Goal: Transaction & Acquisition: Purchase product/service

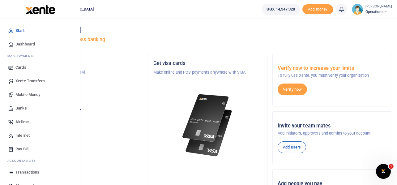
click at [31, 93] on span "Mobile Money" at bounding box center [27, 95] width 25 height 6
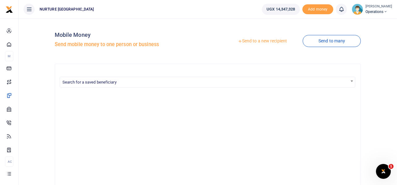
click at [264, 40] on link "Send to a new recipient" at bounding box center [262, 41] width 81 height 11
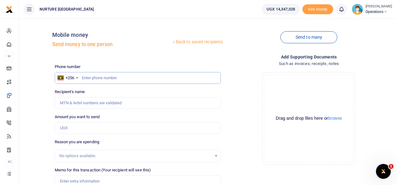
click at [101, 80] on input "text" at bounding box center [138, 78] width 166 height 12
paste input "782108825"
type input "782108825"
type input "Ephraim Kiryankusa"
type input "782108825"
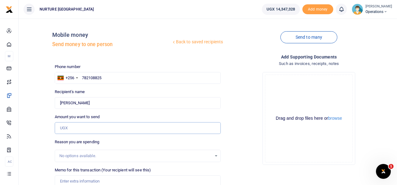
click at [77, 124] on input "Amount you want to send" at bounding box center [138, 128] width 166 height 12
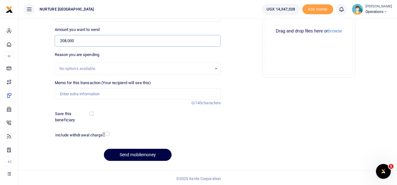
scroll to position [89, 0]
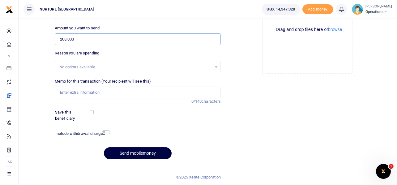
type input "208,000"
click at [73, 89] on input "Memo for this transaction (Your recipient will see this)" at bounding box center [138, 93] width 166 height 12
drag, startPoint x: 119, startPoint y: 90, endPoint x: 106, endPoint y: 89, distance: 13.9
click at [106, 89] on input "Payment for purchase of catering training materials Aug 2025" at bounding box center [138, 93] width 166 height 12
click at [177, 92] on input "Payment for purchase of tailoring training materials Aug 2025" at bounding box center [138, 93] width 166 height 12
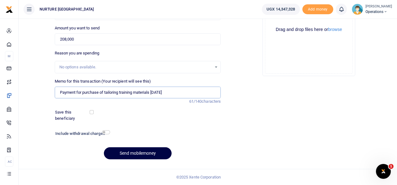
type input "Payment for purchase of tailoring training materials Aug 2025"
click at [106, 131] on input "checkbox" at bounding box center [106, 132] width 8 height 4
checkbox input "true"
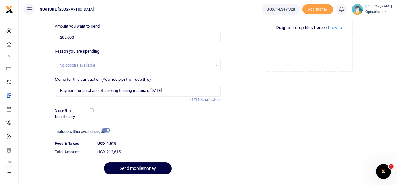
scroll to position [106, 0]
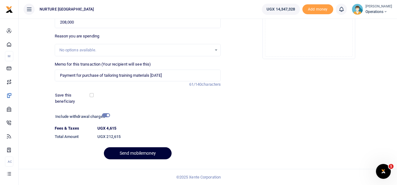
click at [140, 150] on button "Send mobilemoney" at bounding box center [138, 153] width 68 height 12
type input "782108825"
click at [142, 154] on button "Send mobilemoney" at bounding box center [138, 153] width 68 height 12
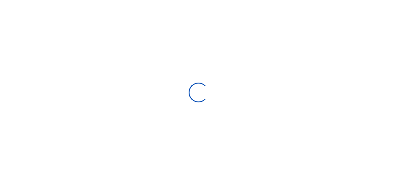
select select
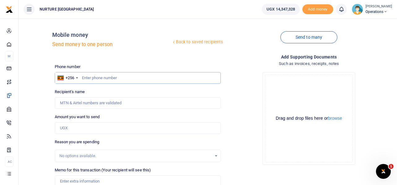
click at [99, 78] on input "text" at bounding box center [138, 78] width 166 height 12
type input "778518738"
type input "[PERSON_NAME]"
type input "778518738"
click at [233, 75] on div "Drop your files here Drag and drop files here or browse Powered by Uppy" at bounding box center [309, 118] width 166 height 103
